Goal: Use online tool/utility: Utilize a website feature to perform a specific function

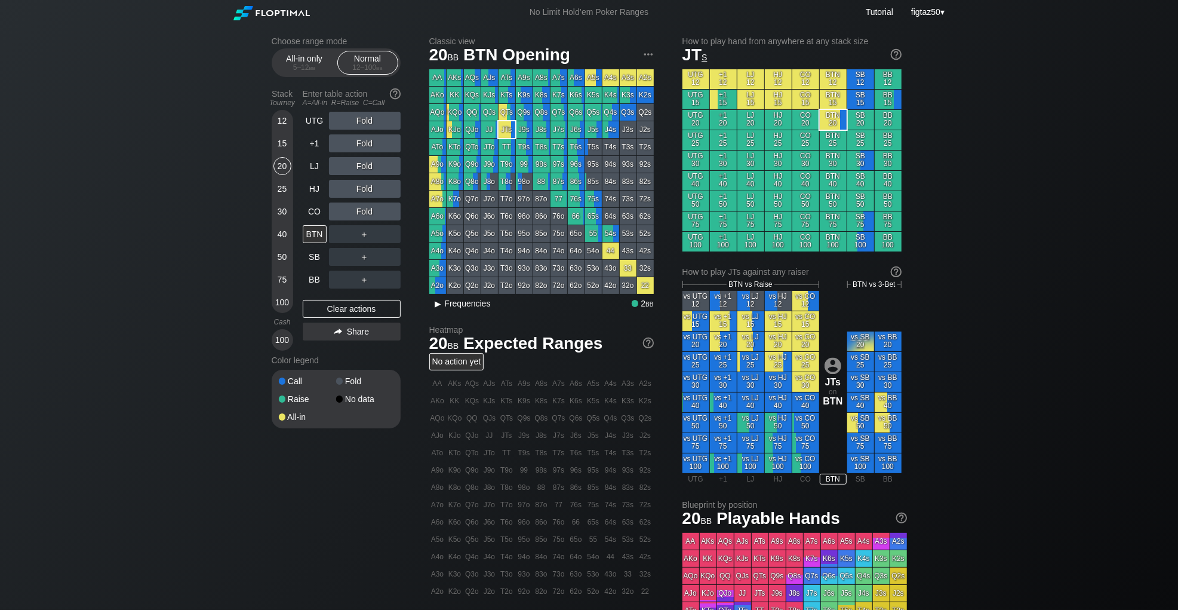
click at [468, 306] on span "Frequencies" at bounding box center [468, 304] width 46 height 10
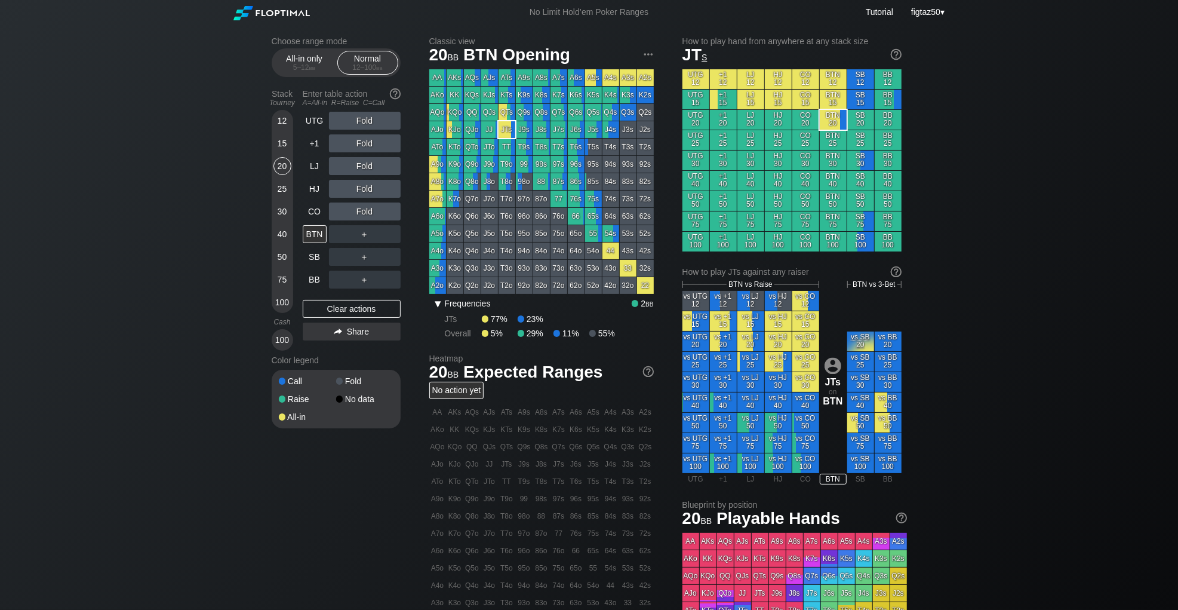
click at [440, 306] on div "▾" at bounding box center [439, 303] width 16 height 14
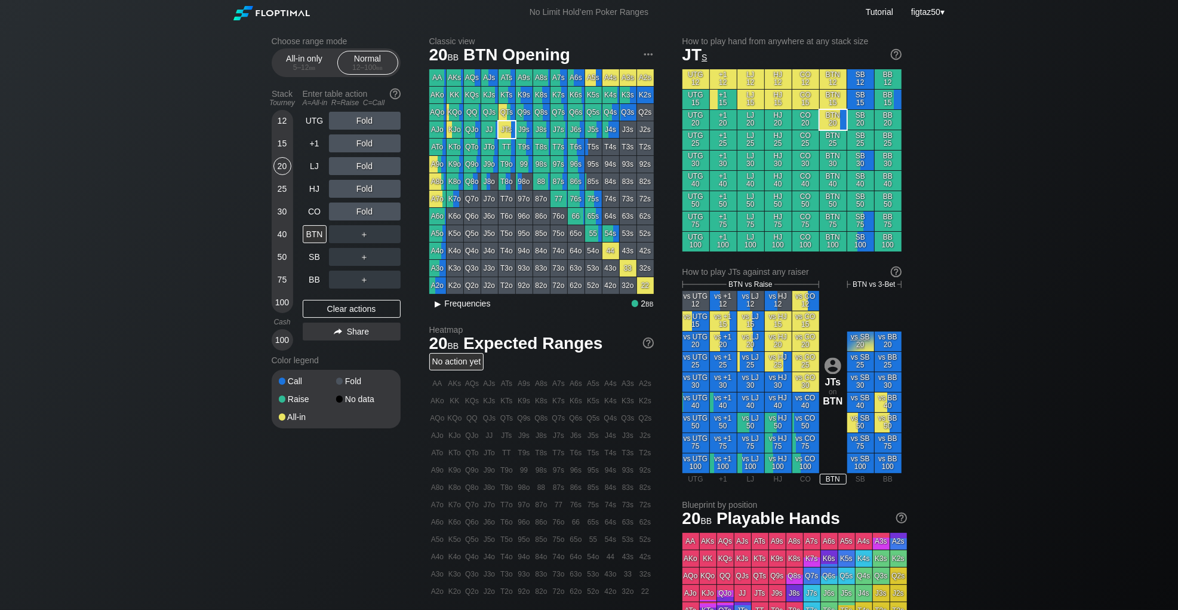
click at [440, 306] on div "▸" at bounding box center [439, 303] width 16 height 14
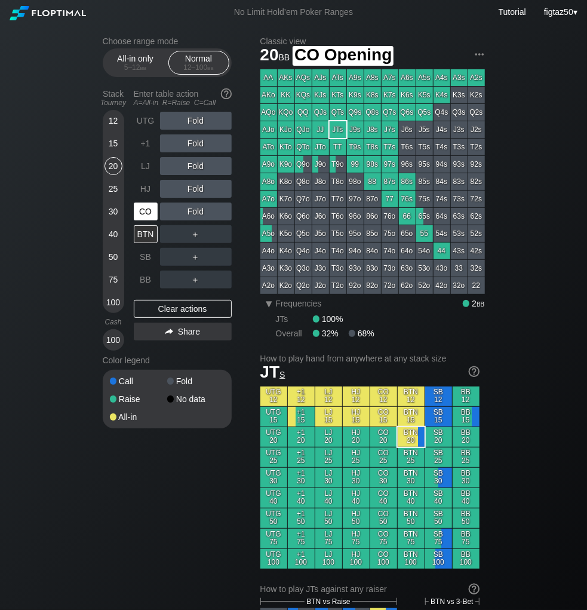
click at [151, 211] on div "CO" at bounding box center [146, 211] width 24 height 18
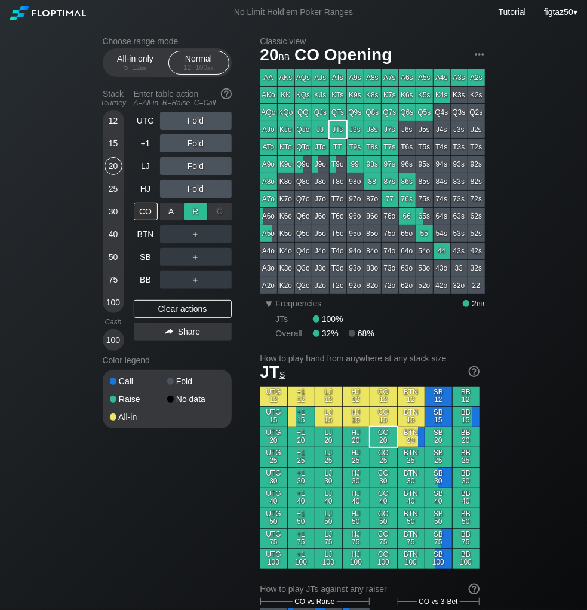
click at [192, 213] on div "R ✕" at bounding box center [195, 211] width 23 height 18
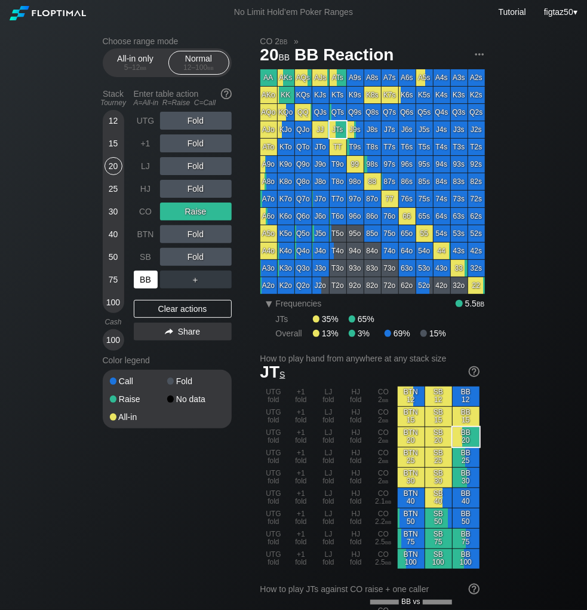
click at [142, 283] on div "BB" at bounding box center [146, 280] width 24 height 18
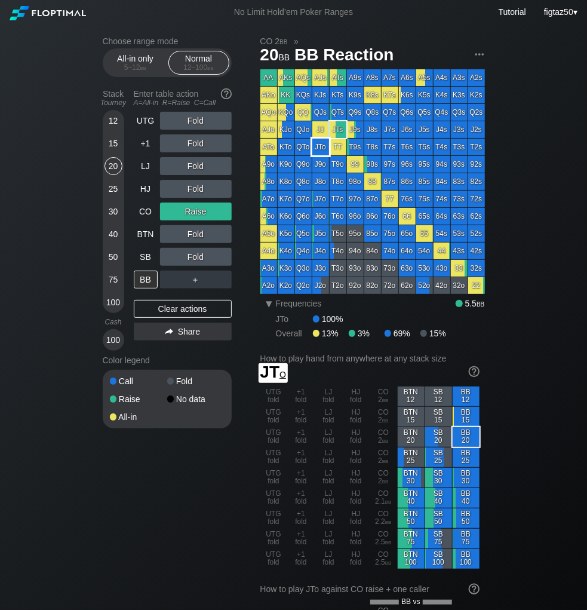
click at [317, 142] on div "JTo" at bounding box center [320, 147] width 17 height 17
click at [321, 149] on div "JTo" at bounding box center [320, 147] width 17 height 17
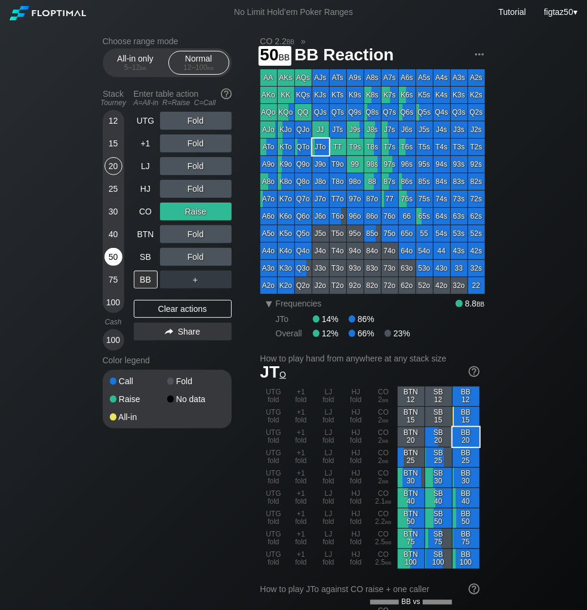
click at [109, 256] on div "50" at bounding box center [114, 257] width 18 height 18
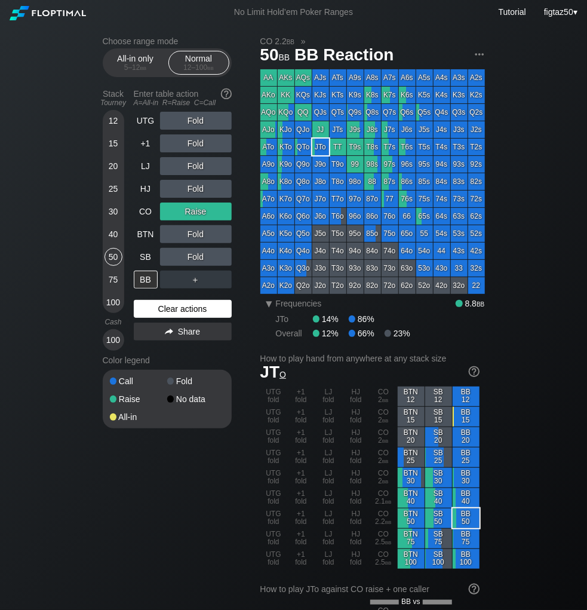
click at [196, 306] on div "Clear actions" at bounding box center [183, 309] width 98 height 18
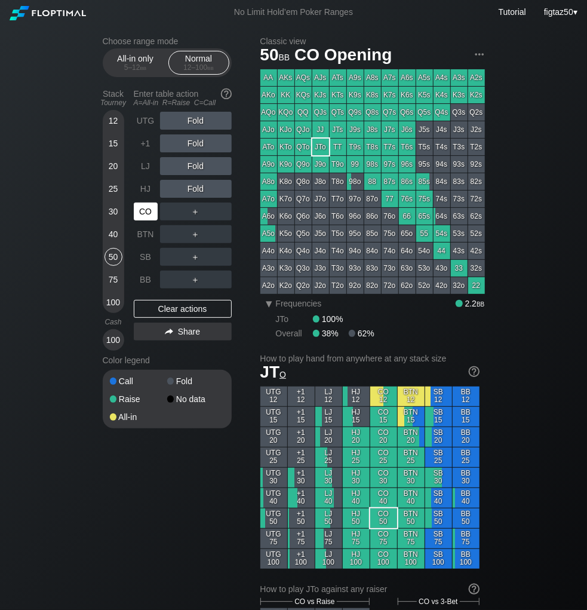
click at [140, 212] on div "CO" at bounding box center [146, 211] width 24 height 18
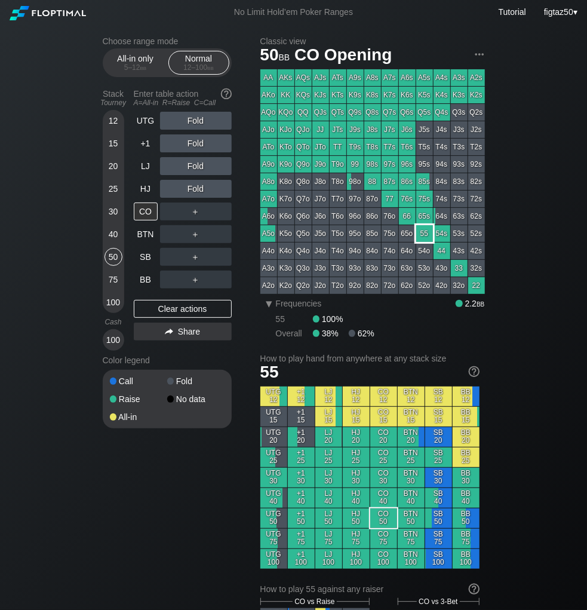
click at [426, 235] on div "55" at bounding box center [424, 233] width 17 height 17
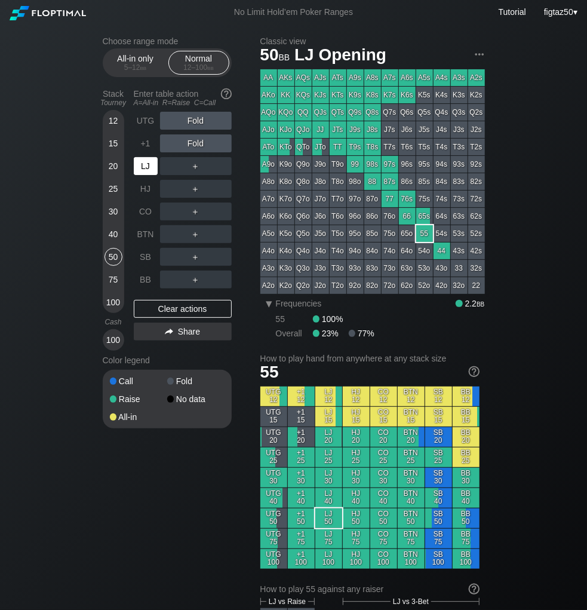
click at [145, 165] on div "LJ" at bounding box center [146, 166] width 24 height 18
click at [192, 162] on div "R ✕" at bounding box center [195, 166] width 23 height 18
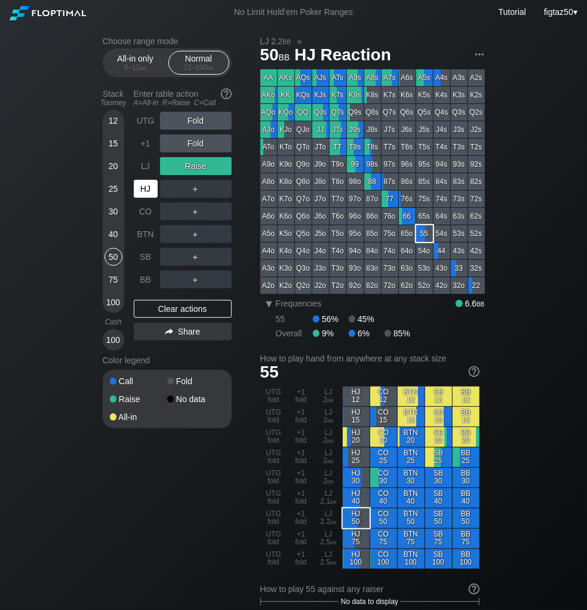
click at [146, 183] on div "HJ" at bounding box center [146, 189] width 24 height 18
click at [196, 185] on div "R ✕" at bounding box center [195, 189] width 23 height 18
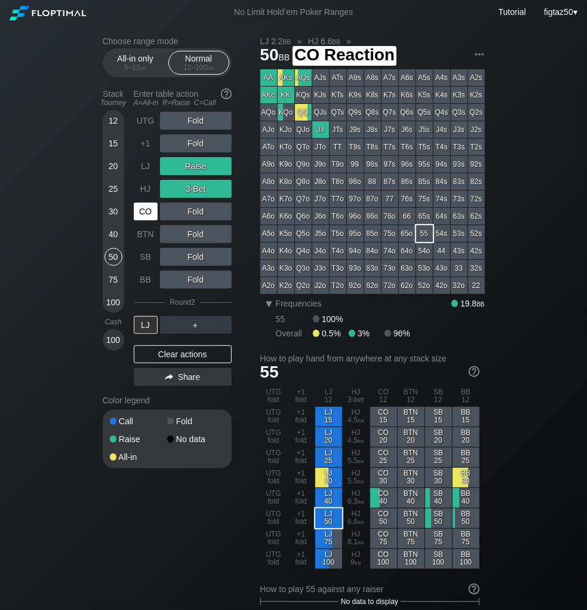
click at [145, 209] on div "CO" at bounding box center [146, 211] width 24 height 18
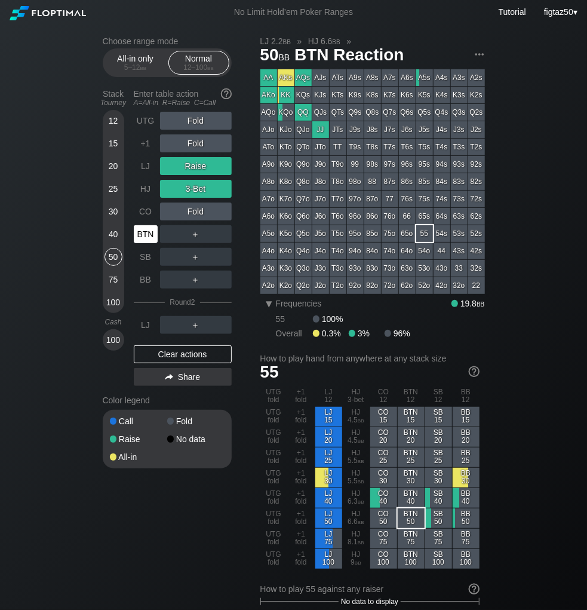
click at [147, 229] on div "BTN" at bounding box center [146, 234] width 24 height 18
click at [200, 352] on div "Clear actions" at bounding box center [183, 354] width 98 height 18
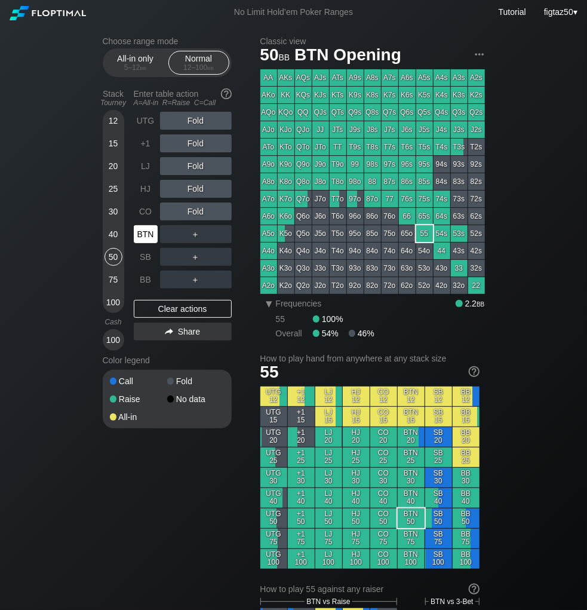
click at [150, 237] on div "BTN" at bounding box center [146, 234] width 24 height 18
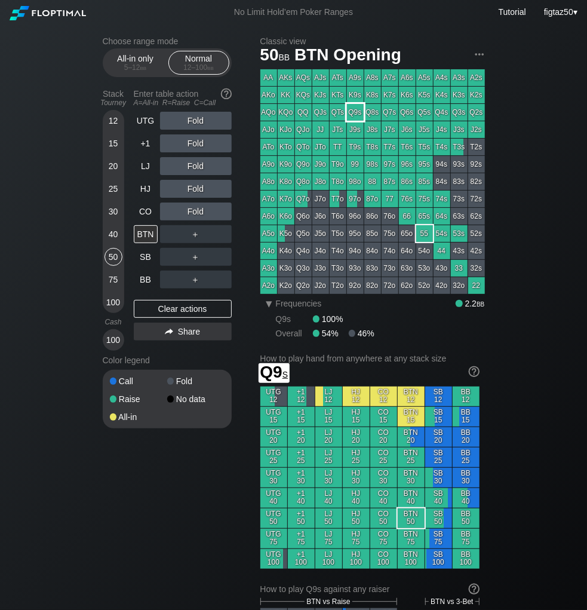
click at [354, 115] on div "Q9s" at bounding box center [355, 112] width 17 height 17
click at [146, 232] on div "BTN" at bounding box center [146, 234] width 24 height 18
click at [369, 95] on div "K8s" at bounding box center [372, 95] width 17 height 17
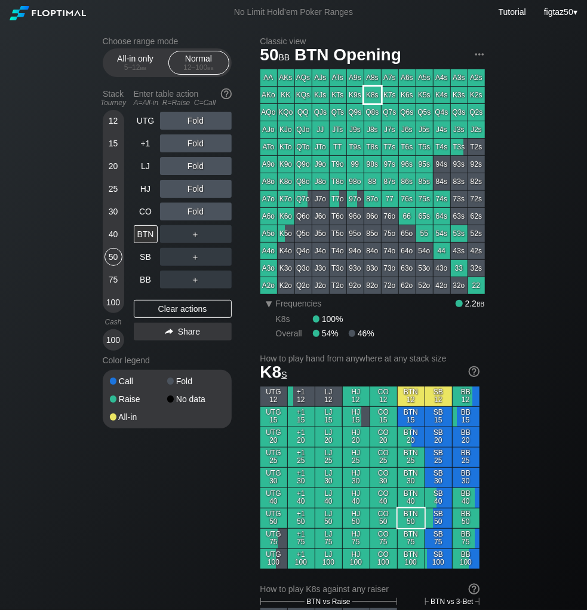
click at [369, 95] on div "K8s" at bounding box center [372, 95] width 17 height 17
